Goal: Transaction & Acquisition: Purchase product/service

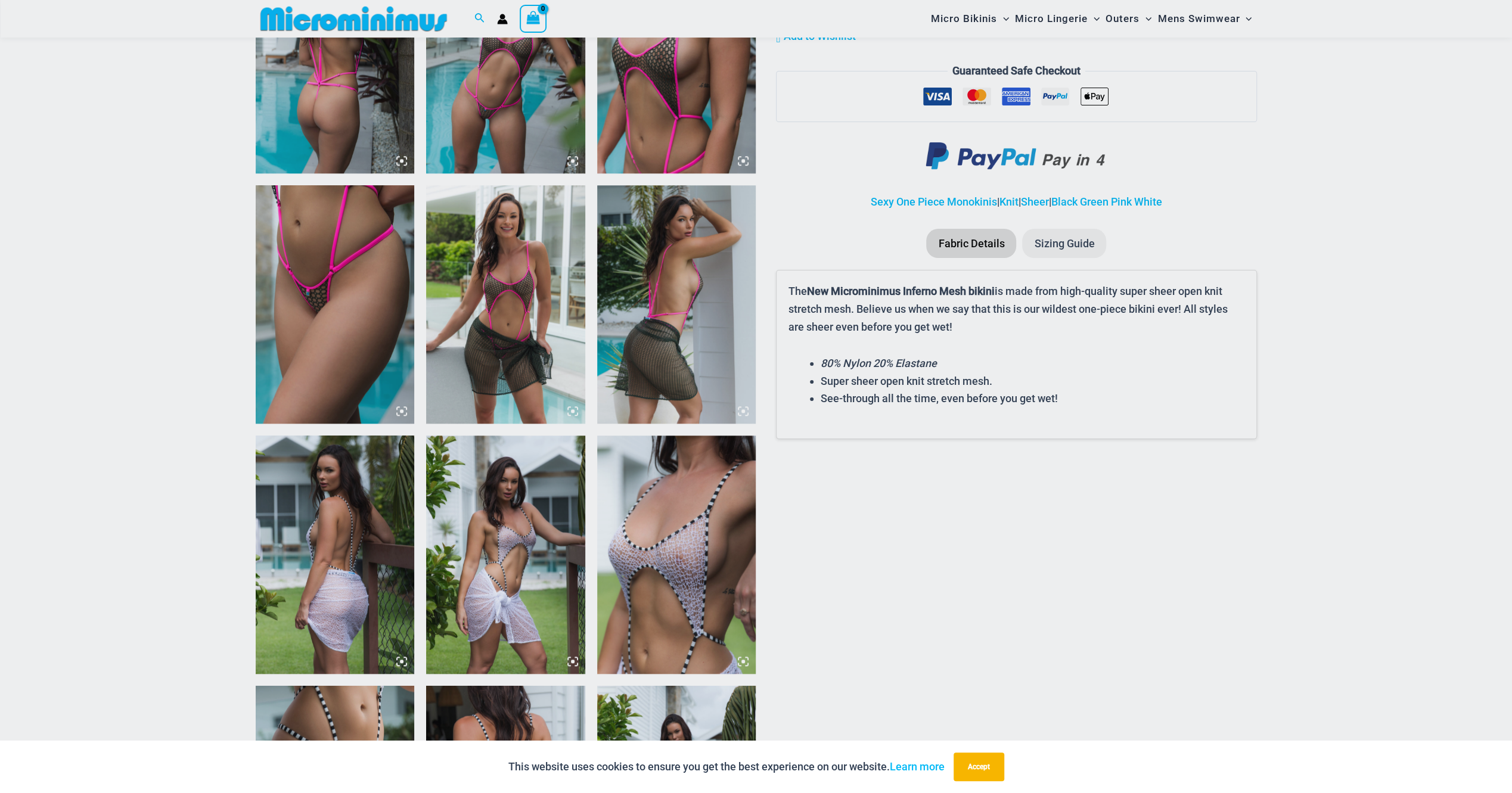
scroll to position [1122, 0]
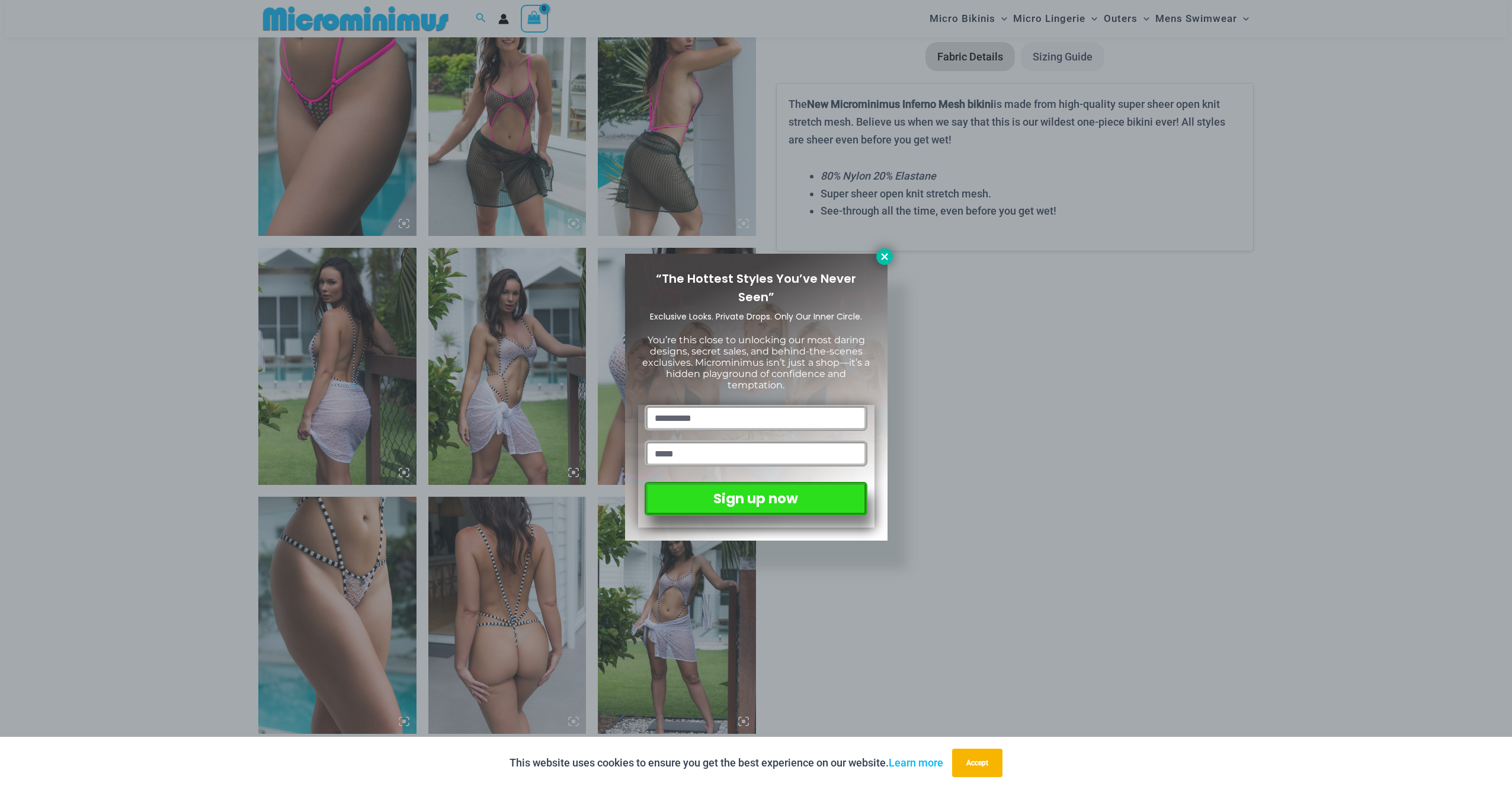
type input "**********"
click at [888, 258] on icon at bounding box center [884, 256] width 11 height 11
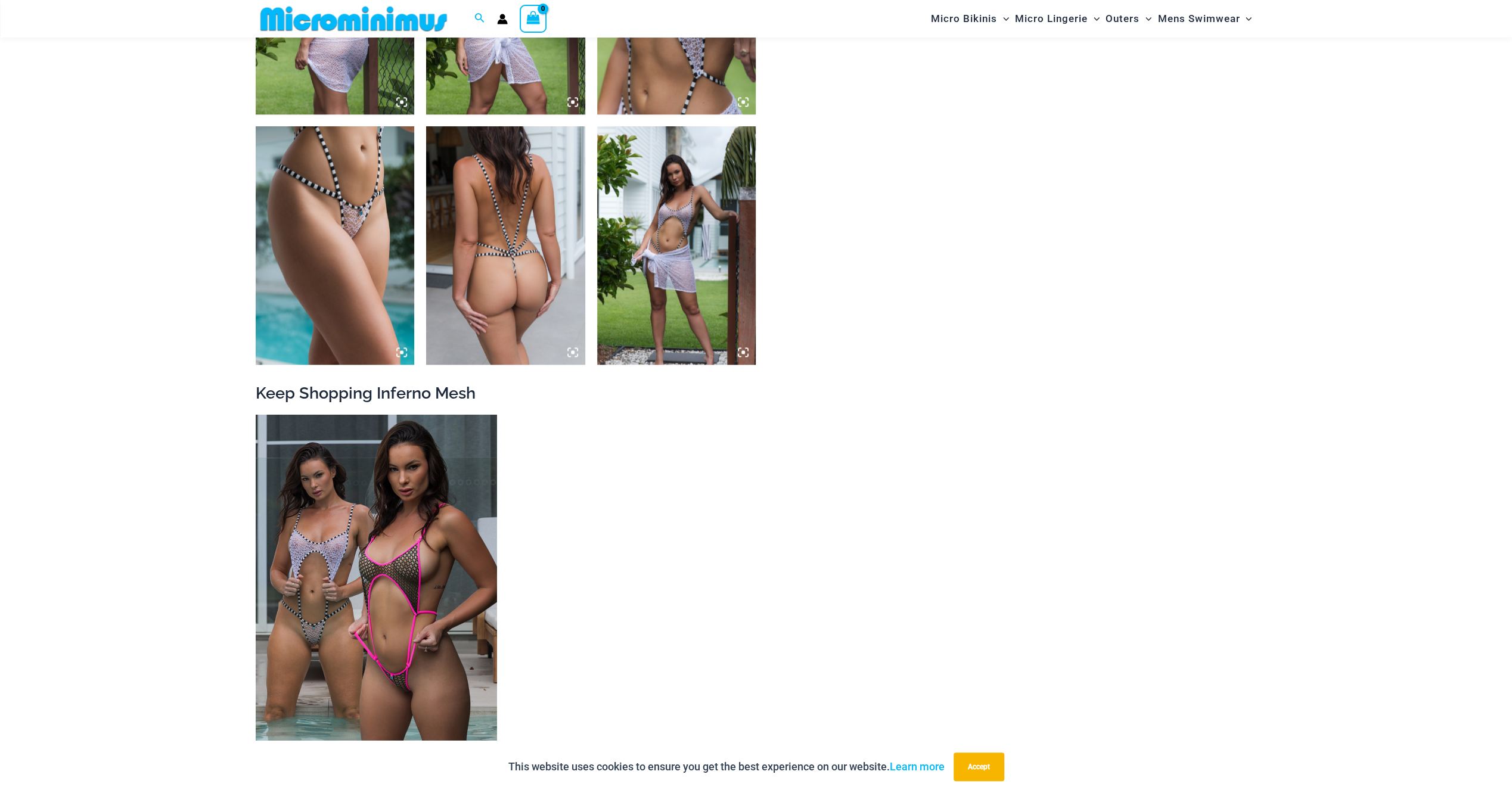
scroll to position [1599, 0]
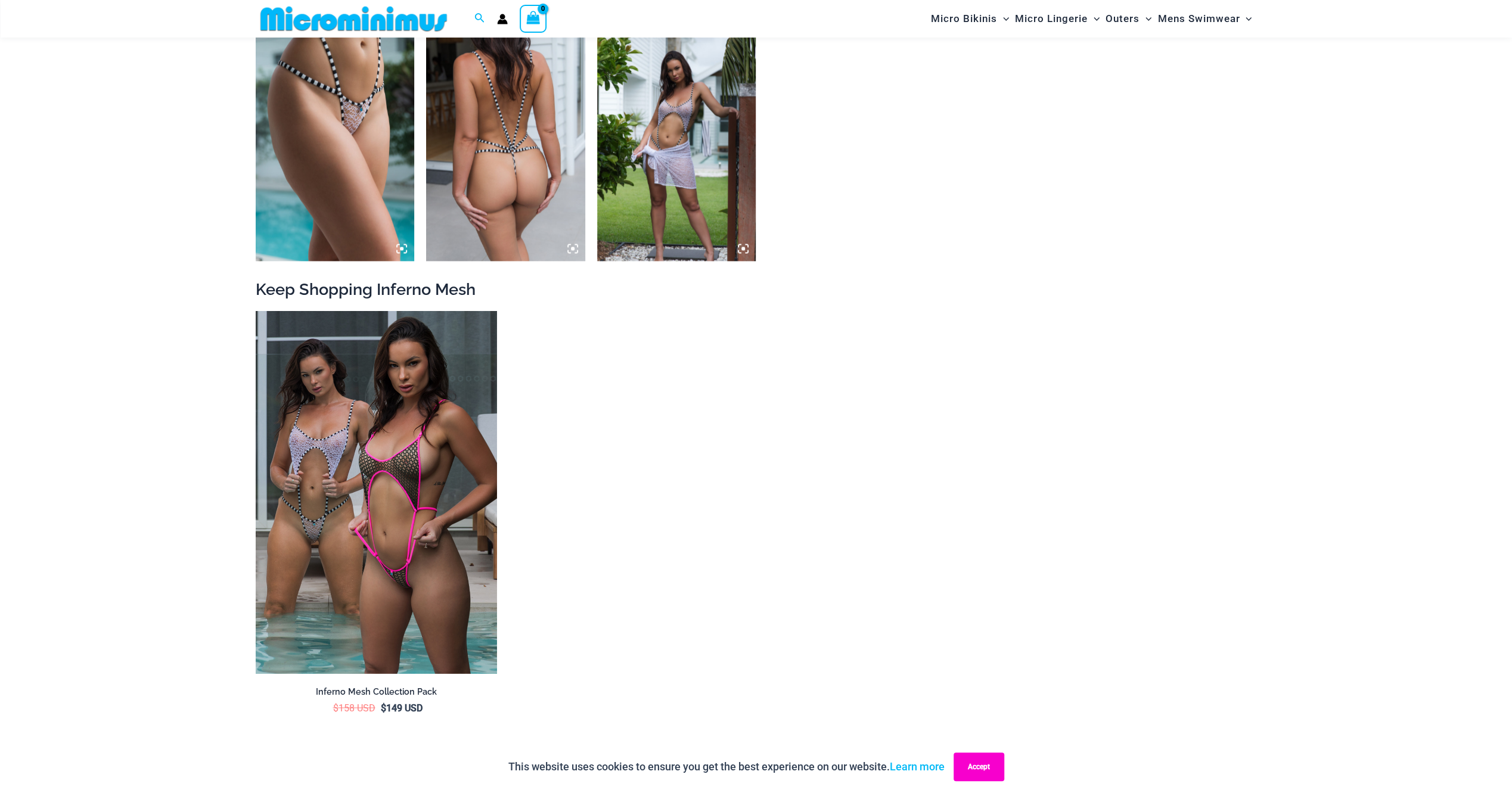
click at [998, 765] on button "Accept" at bounding box center [979, 766] width 51 height 29
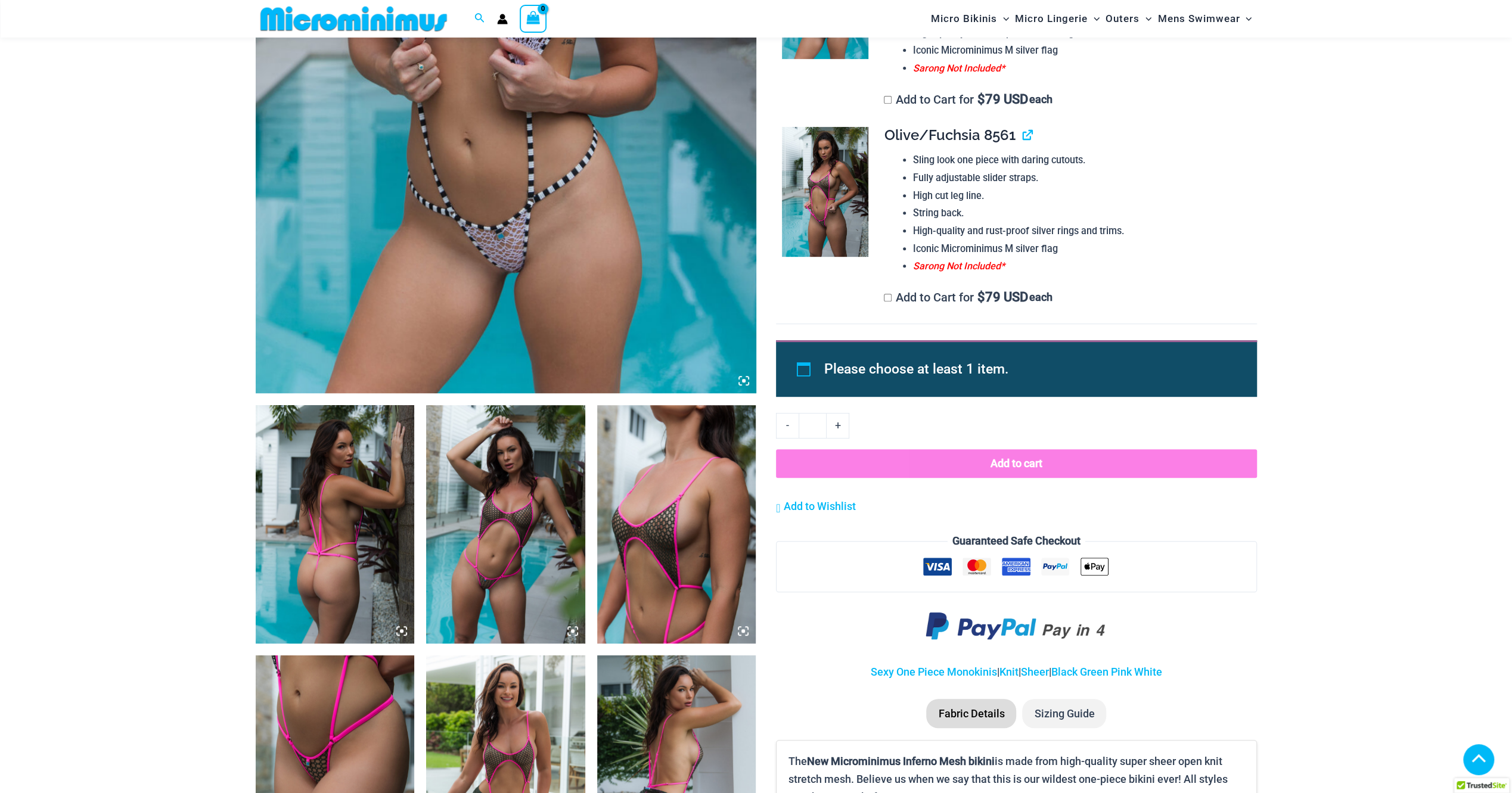
scroll to position [466, 0]
click at [379, 472] on img at bounding box center [335, 524] width 159 height 238
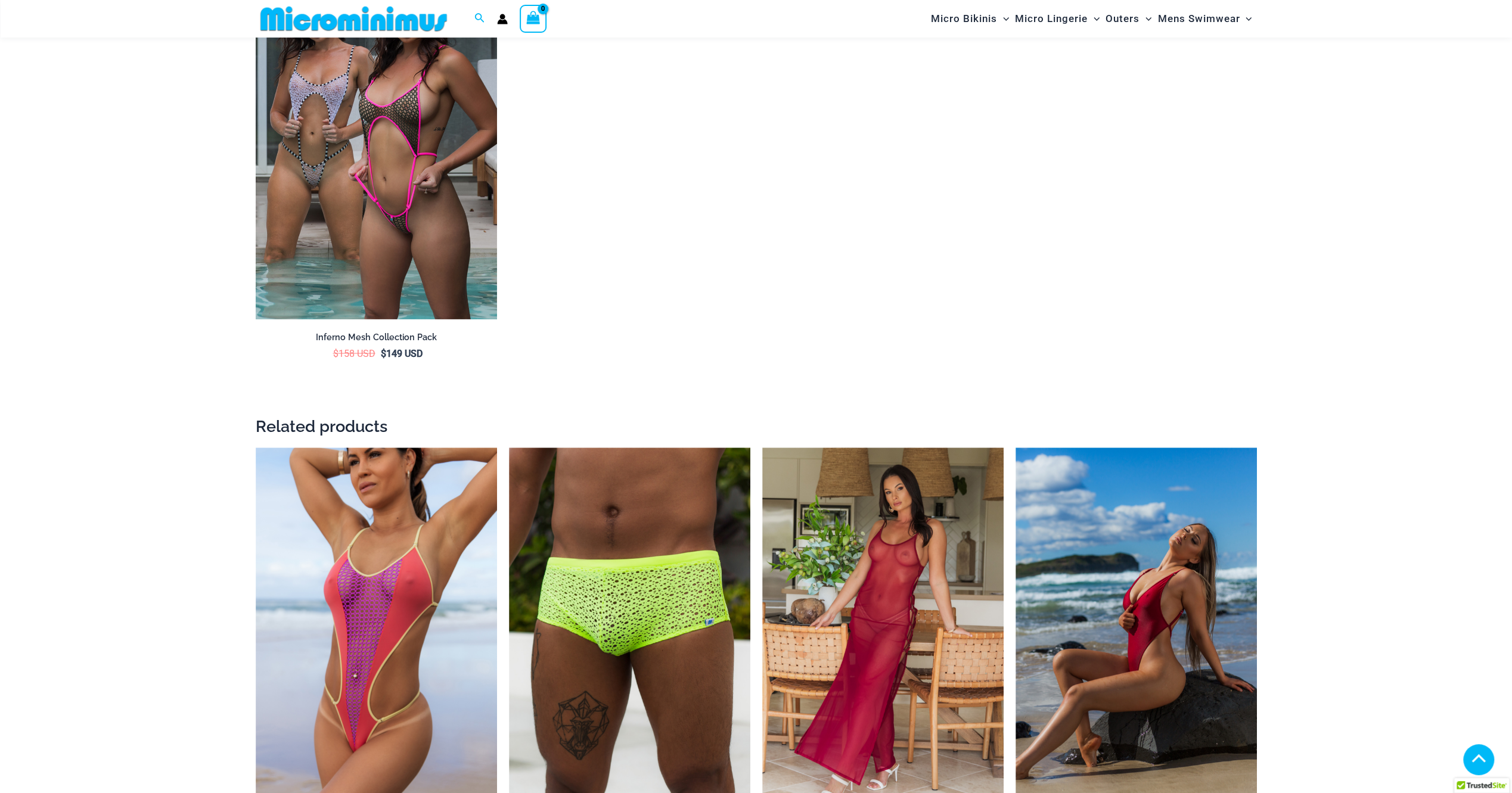
scroll to position [1955, 0]
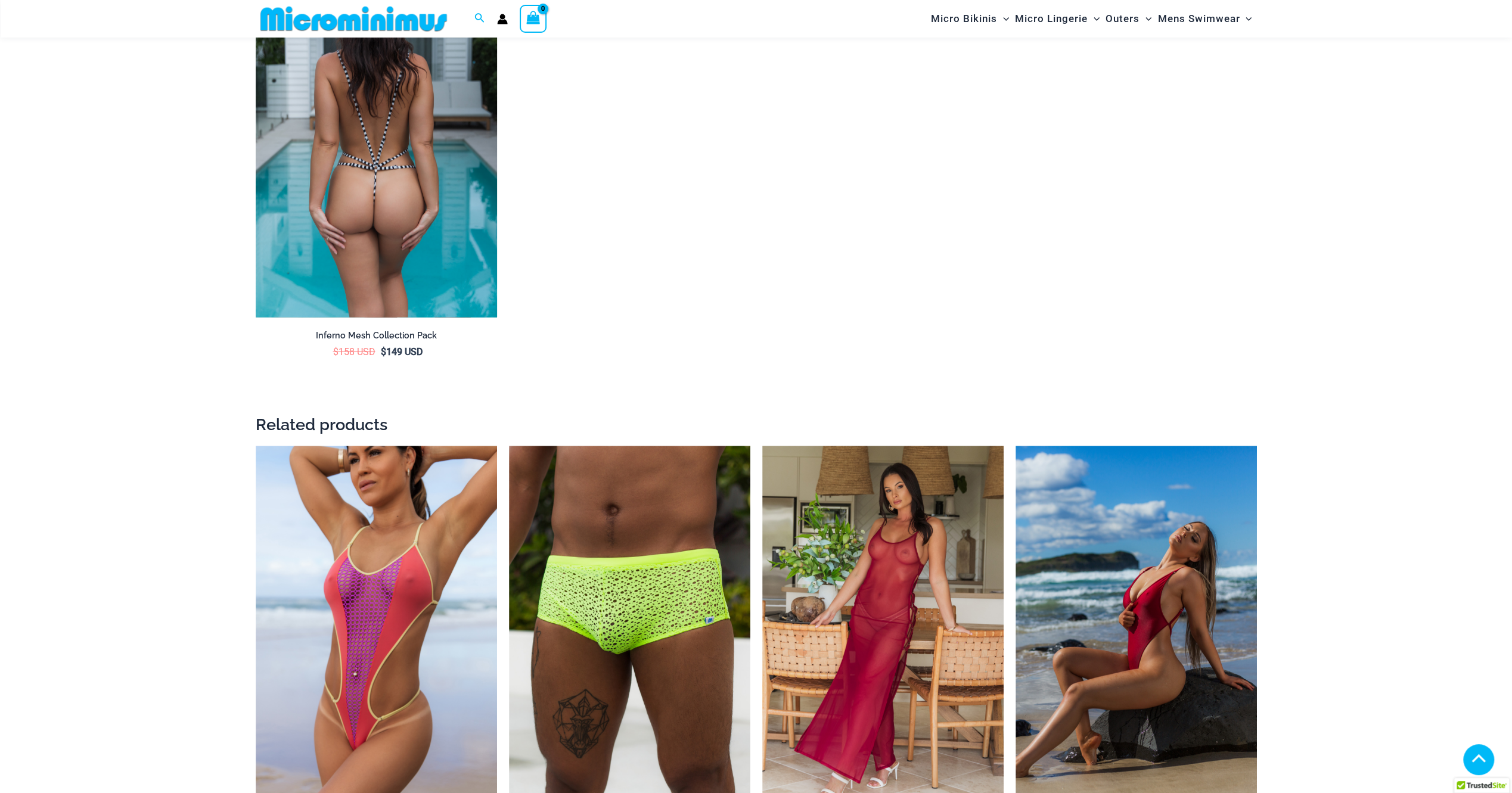
click at [339, 232] on img at bounding box center [376, 136] width 241 height 362
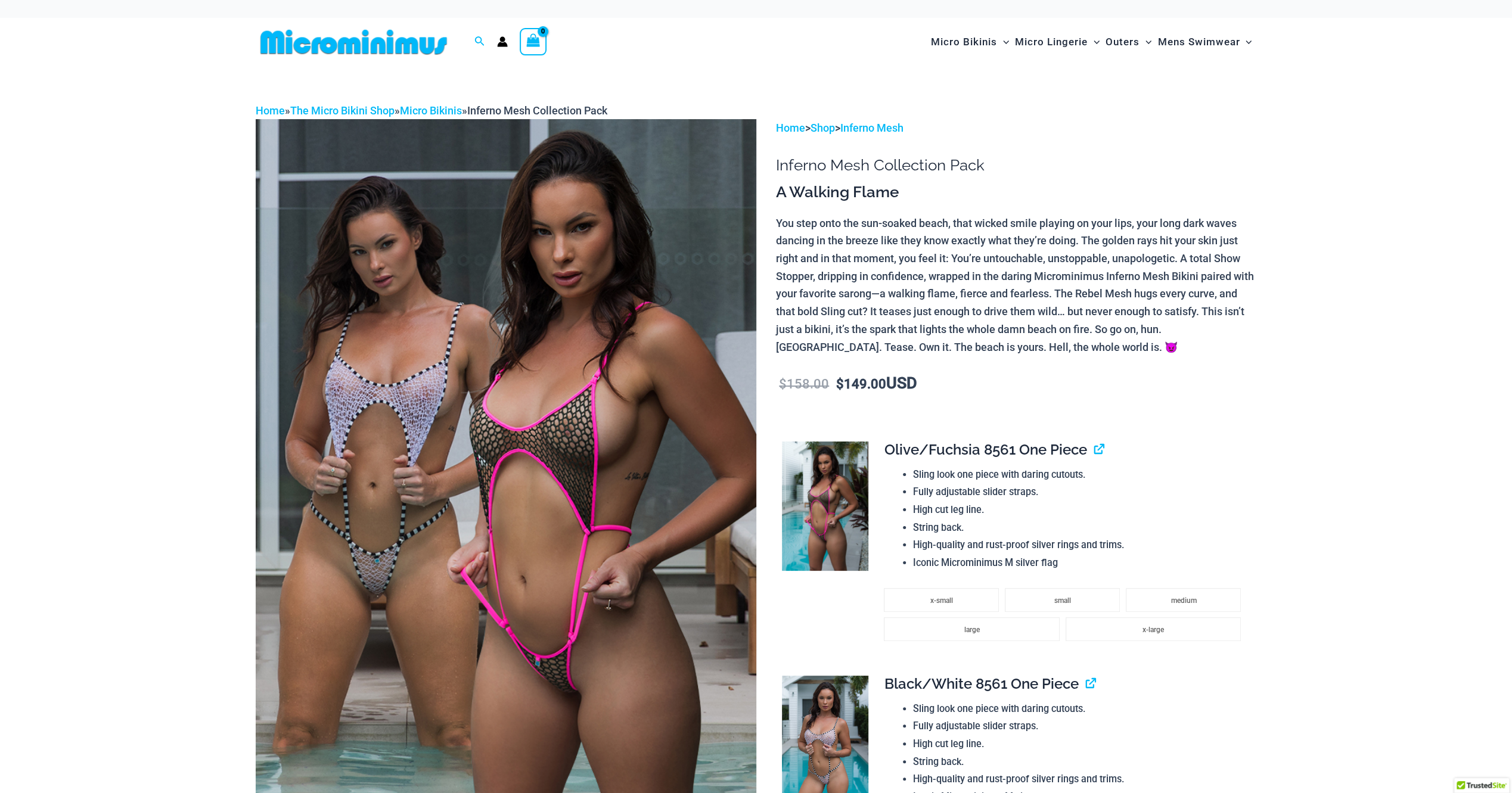
type input "**********"
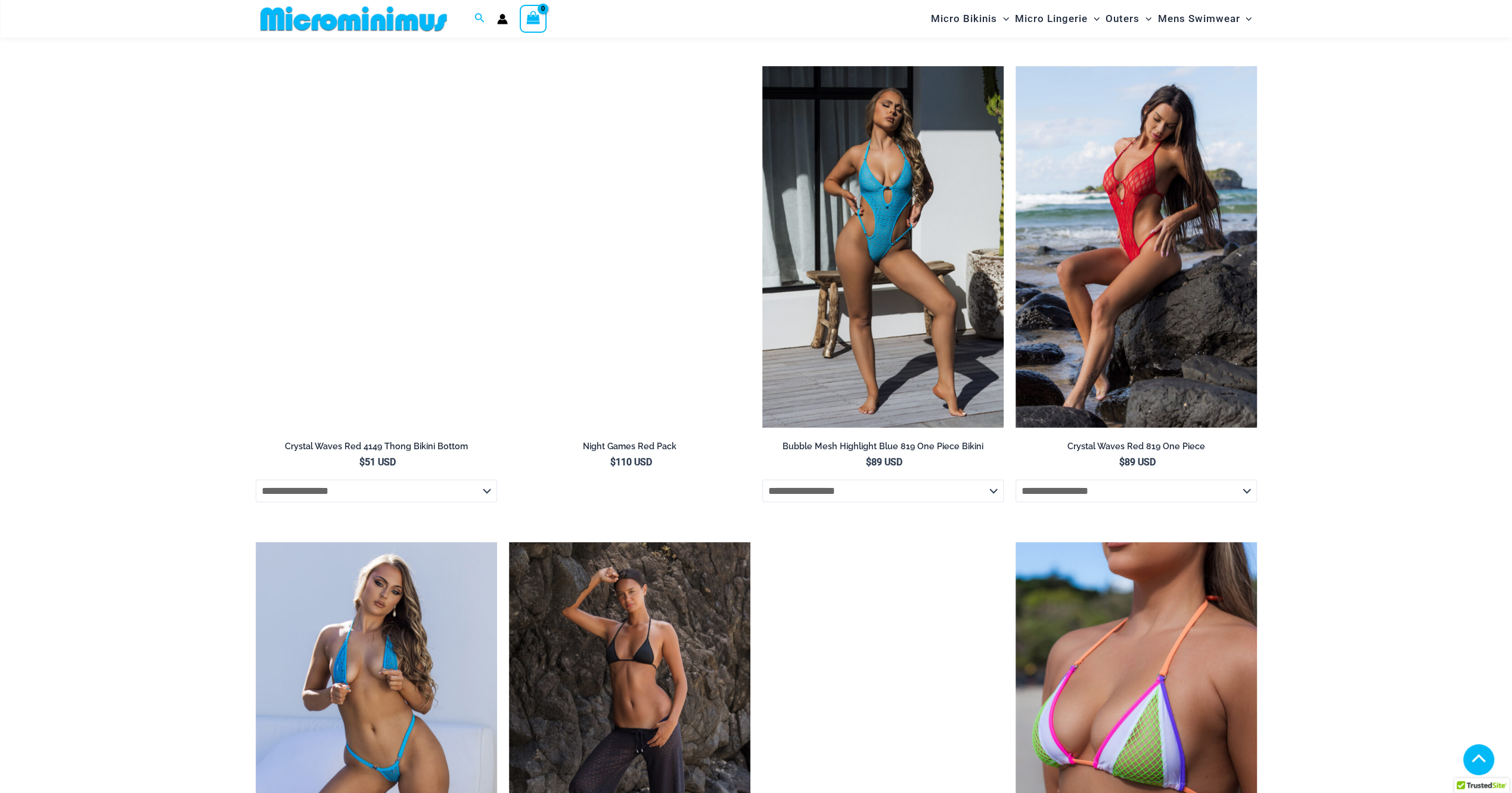
scroll to position [3802, 0]
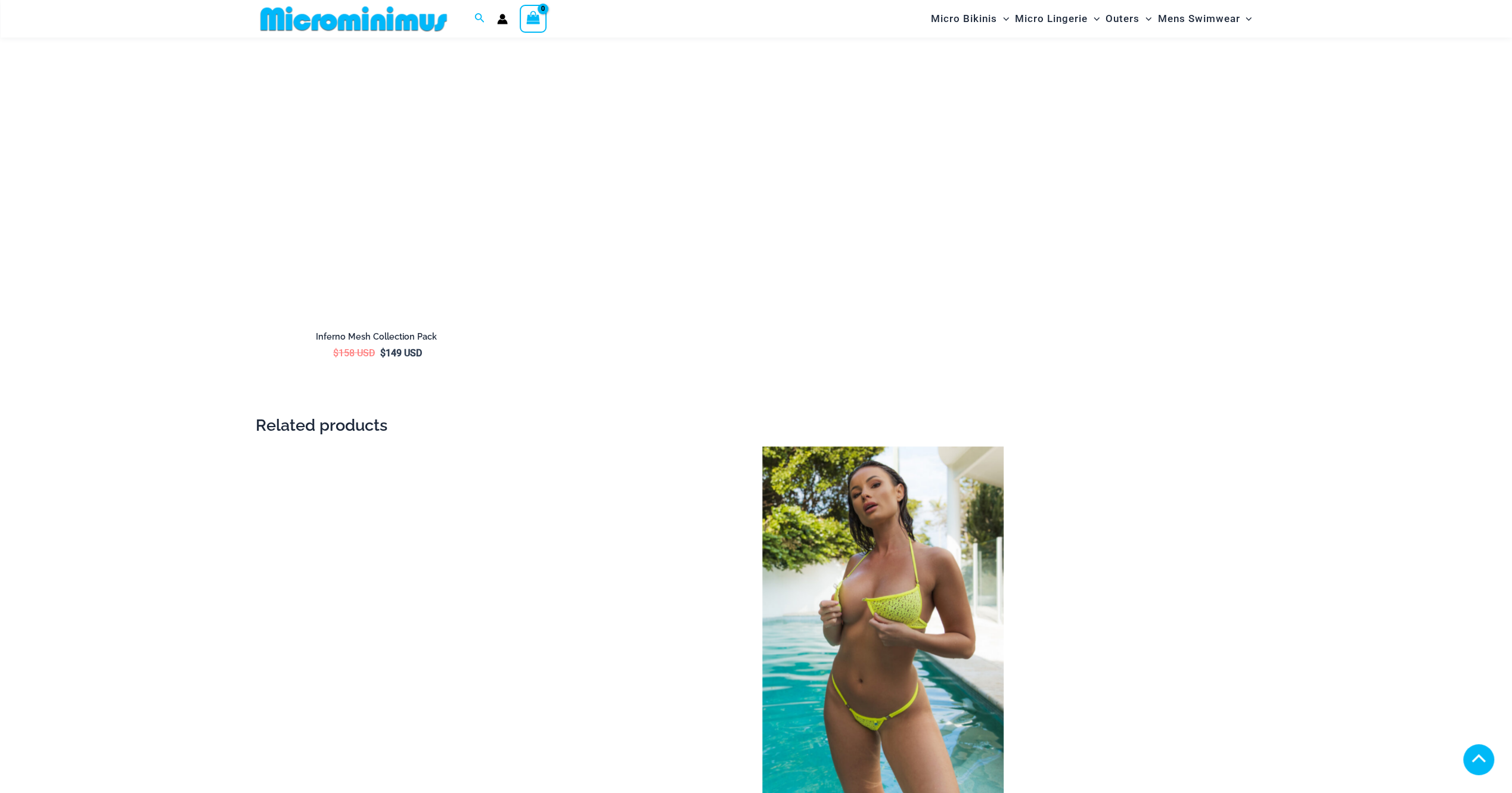
scroll to position [2308, 0]
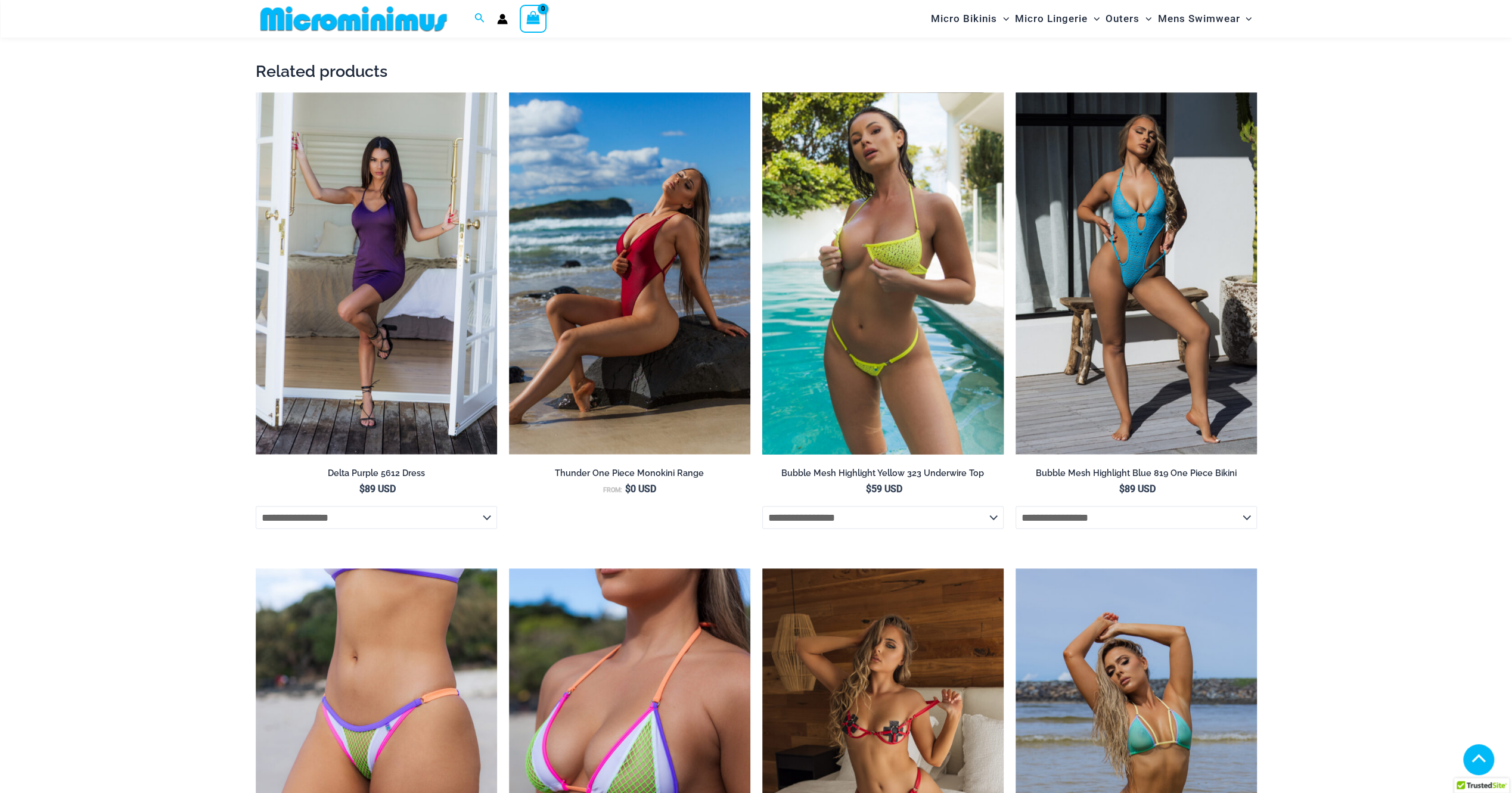
click at [884, 319] on img at bounding box center [882, 274] width 241 height 362
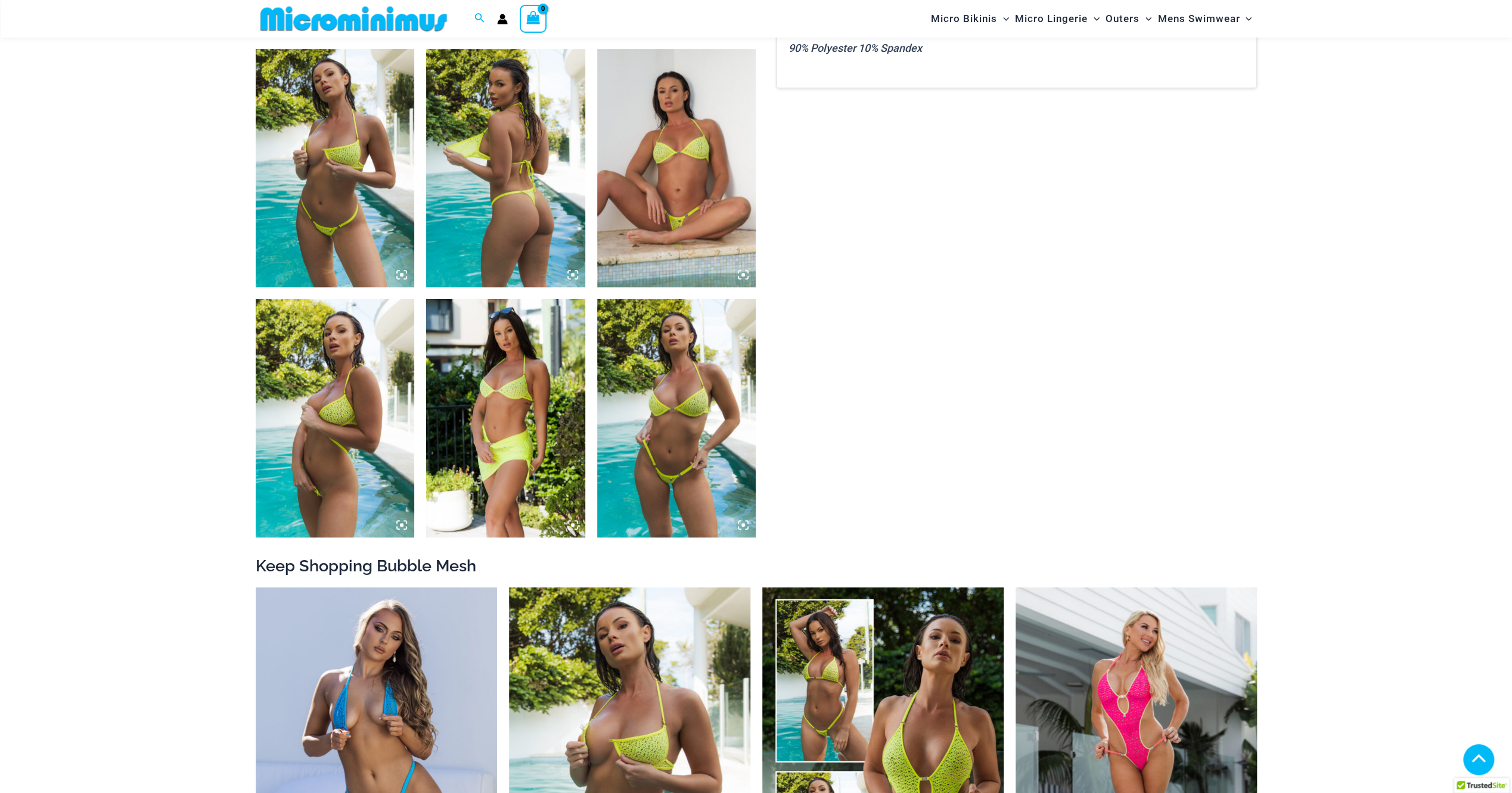
scroll to position [823, 0]
type input "**********"
click at [354, 498] on img at bounding box center [335, 417] width 159 height 238
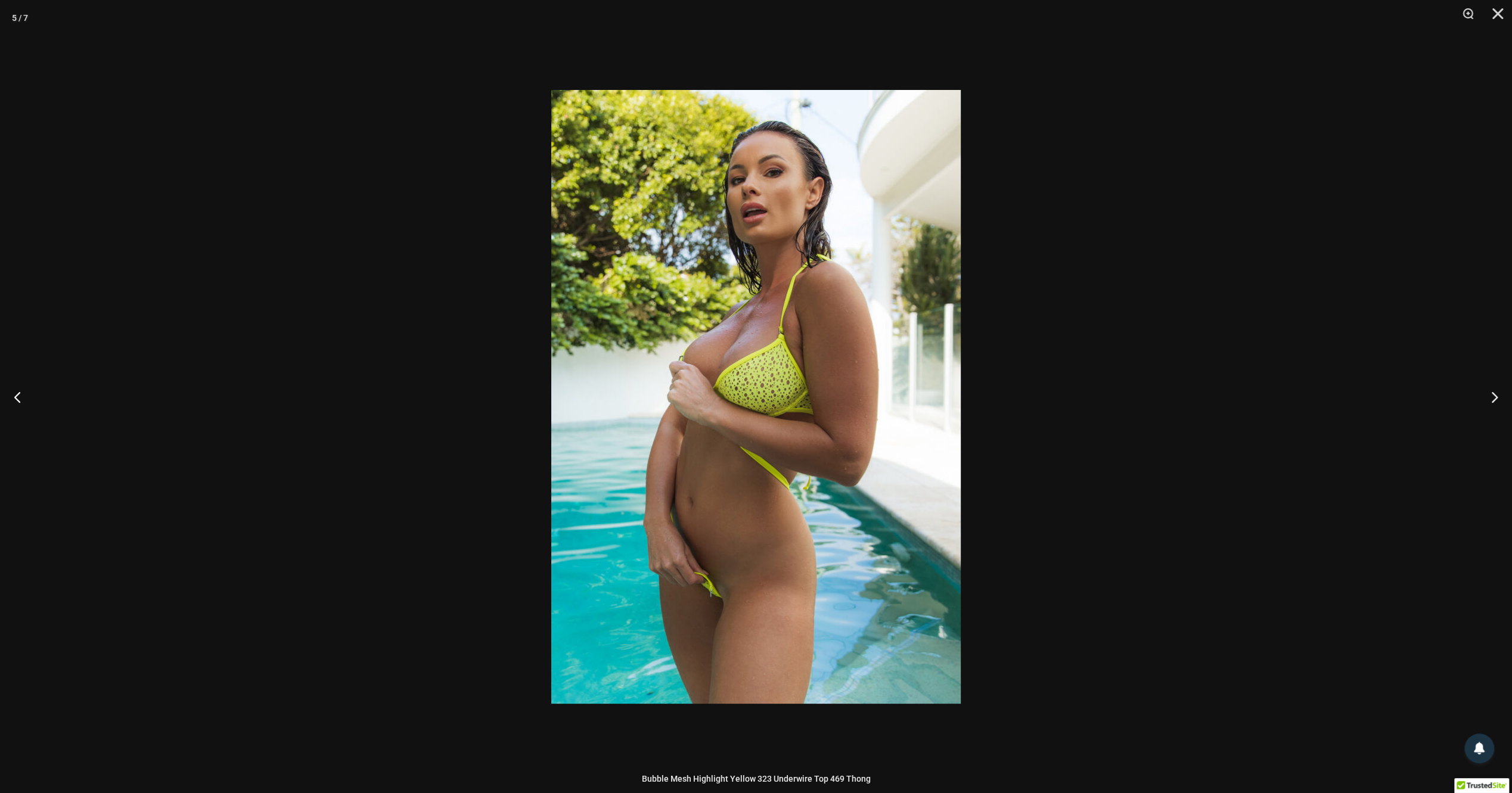
click at [744, 593] on img at bounding box center [756, 396] width 409 height 613
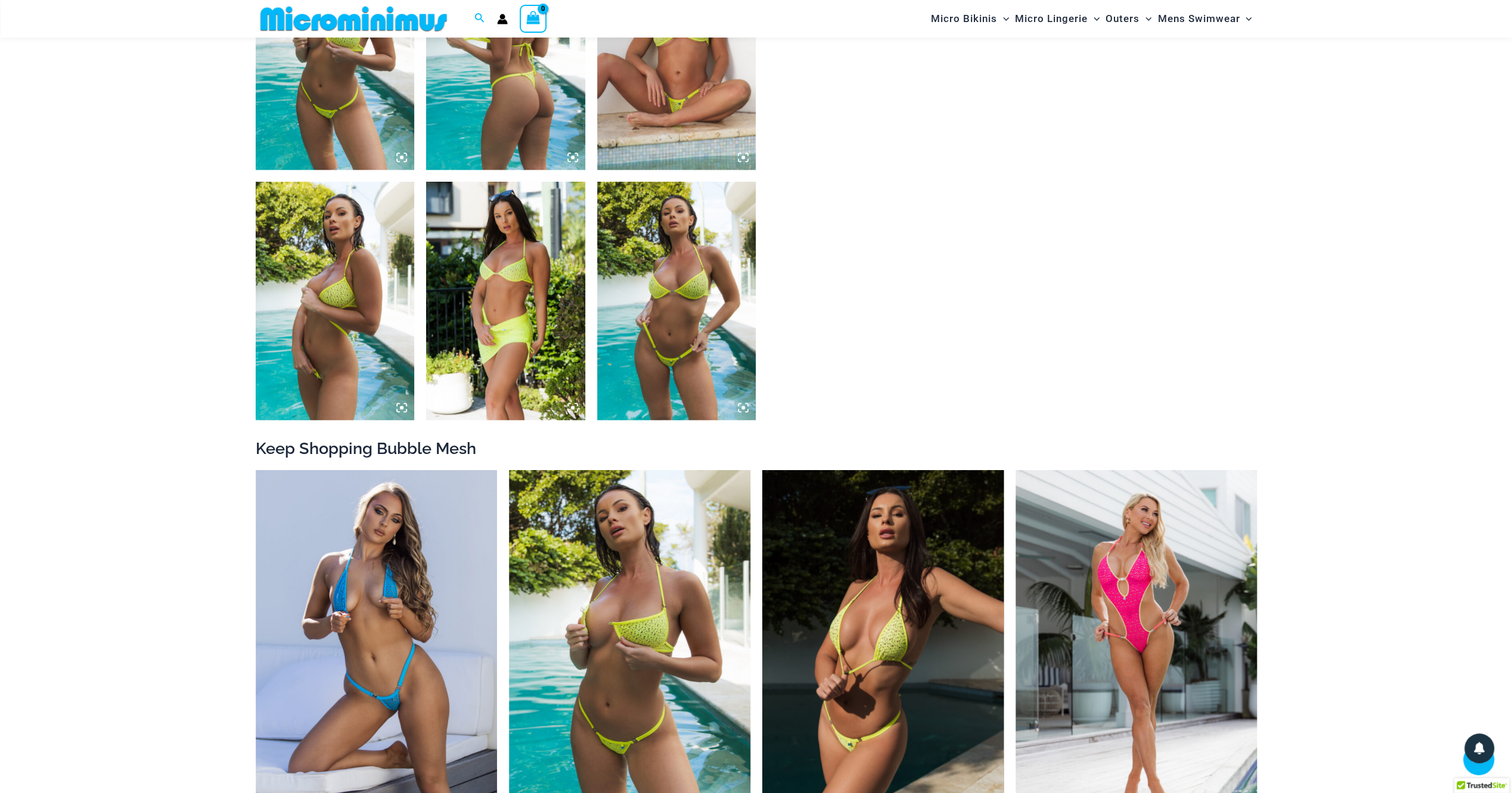
scroll to position [1181, 0]
